Goal: Find specific page/section: Find specific page/section

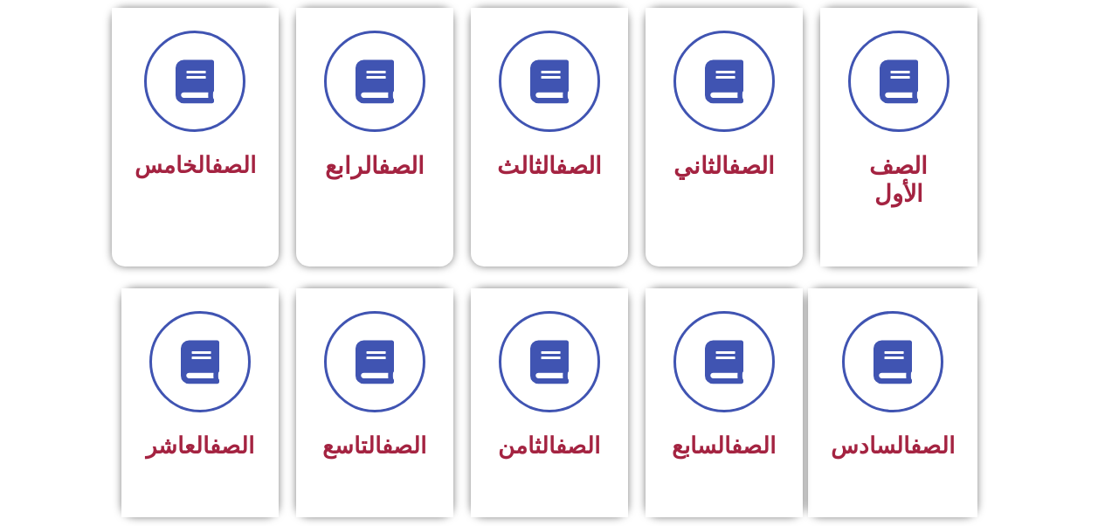
scroll to position [524, 0]
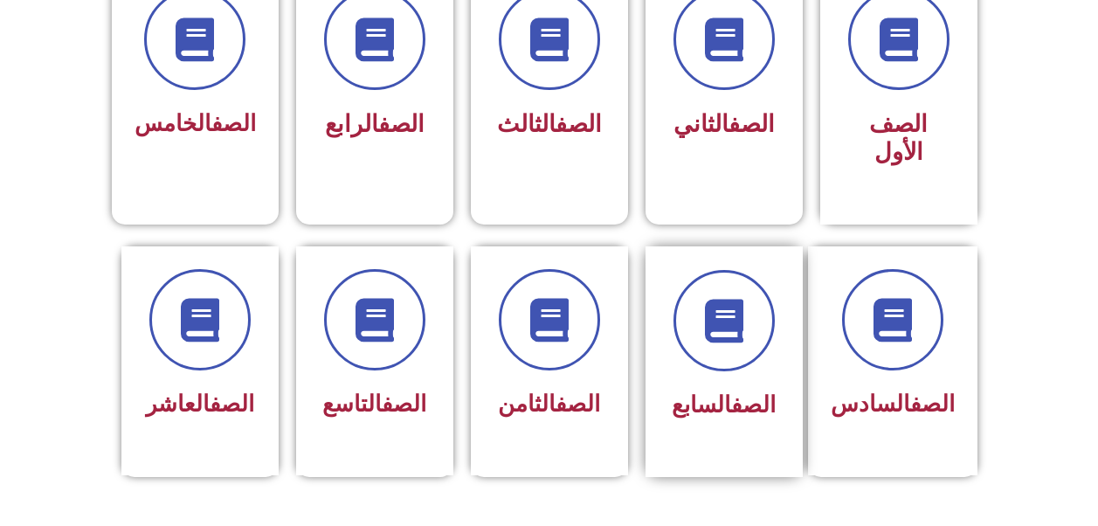
click at [731, 391] on link "الصف" at bounding box center [753, 404] width 45 height 26
click at [708, 391] on span "الصف السابع" at bounding box center [724, 404] width 104 height 26
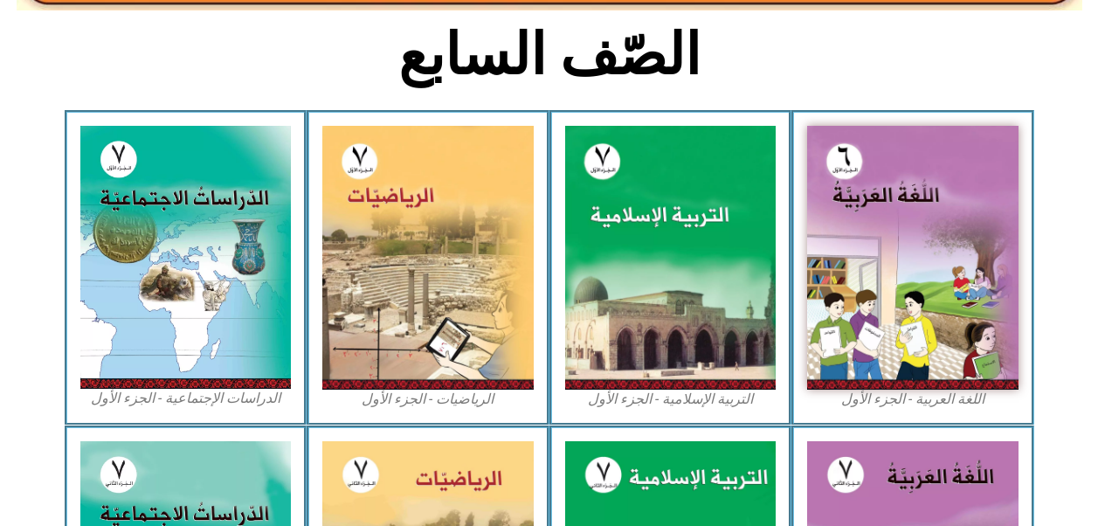
scroll to position [438, 0]
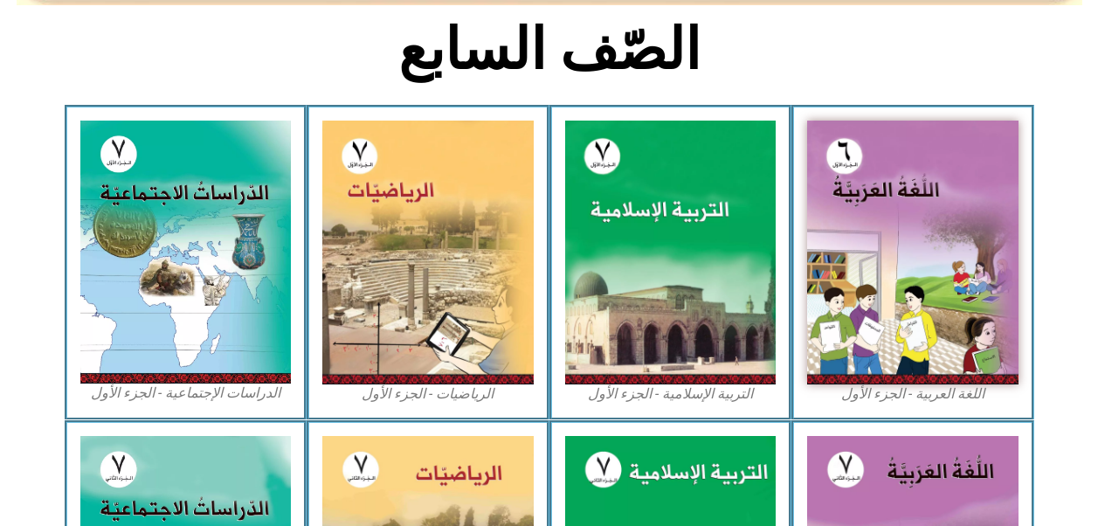
click at [845, 337] on img at bounding box center [912, 253] width 211 height 264
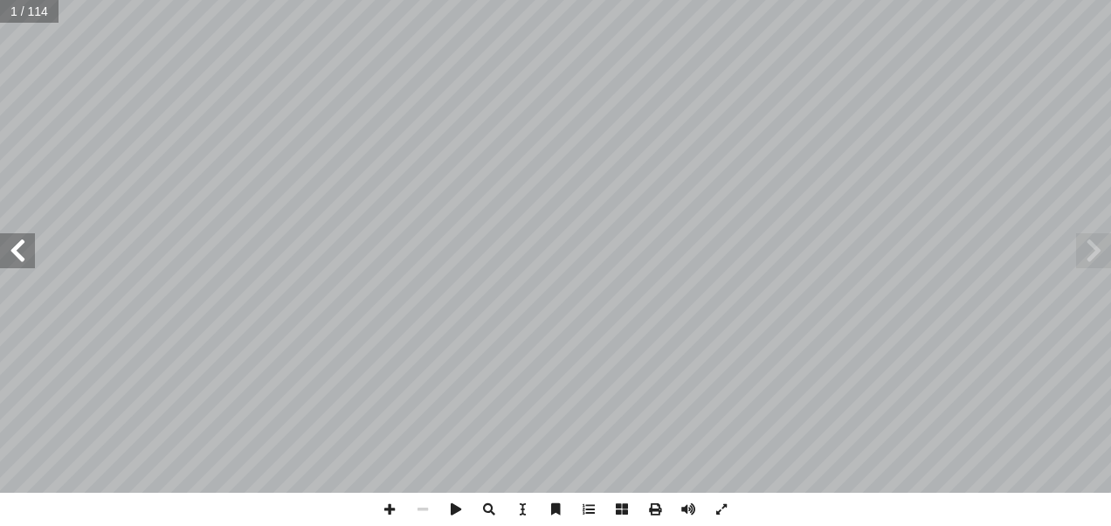
click at [9, 253] on span at bounding box center [17, 250] width 35 height 35
click at [16, 249] on span at bounding box center [17, 250] width 35 height 35
click at [17, 258] on span at bounding box center [17, 250] width 35 height 35
click at [18, 260] on span at bounding box center [17, 250] width 35 height 35
click at [22, 260] on span at bounding box center [17, 250] width 35 height 35
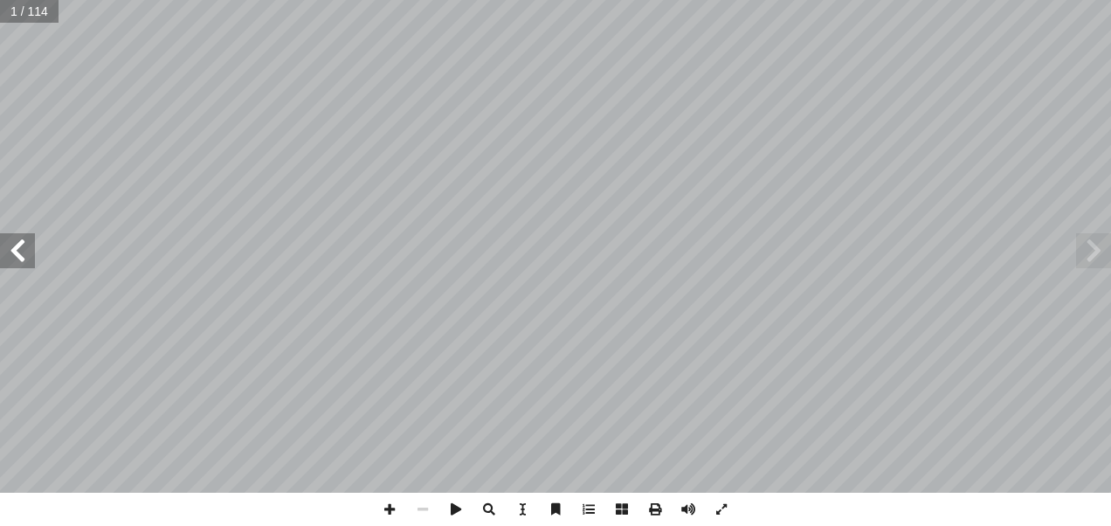
click at [19, 260] on span at bounding box center [17, 250] width 35 height 35
click at [18, 260] on span at bounding box center [17, 250] width 35 height 35
click at [17, 259] on span at bounding box center [17, 250] width 35 height 35
click at [14, 260] on span at bounding box center [17, 250] width 35 height 35
click at [13, 260] on span at bounding box center [17, 250] width 35 height 35
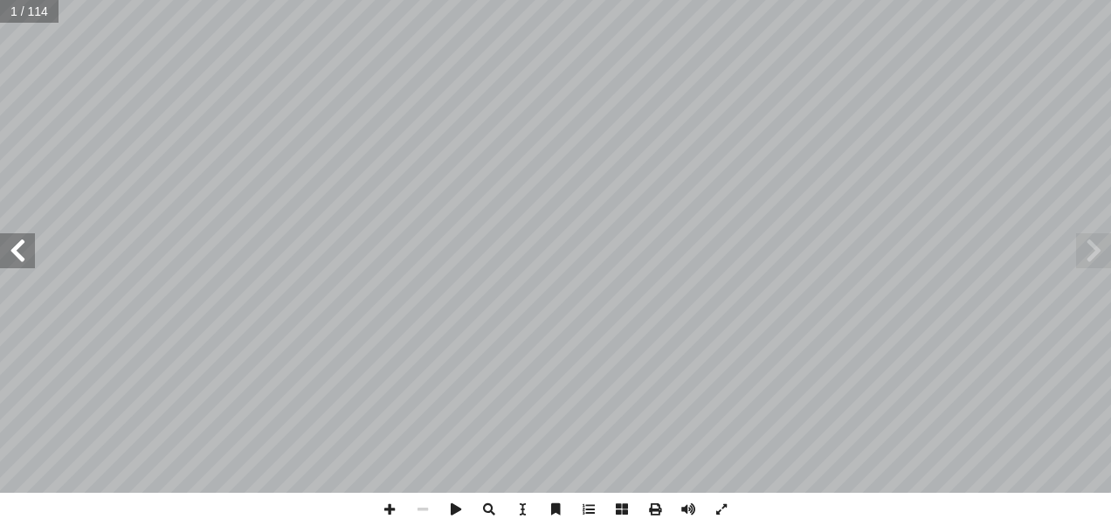
click at [13, 260] on span at bounding box center [17, 250] width 35 height 35
click at [18, 260] on span at bounding box center [17, 250] width 35 height 35
click at [1097, 254] on span at bounding box center [1093, 250] width 35 height 35
click at [9, 251] on span at bounding box center [17, 250] width 35 height 35
